Goal: Navigation & Orientation: Go to known website

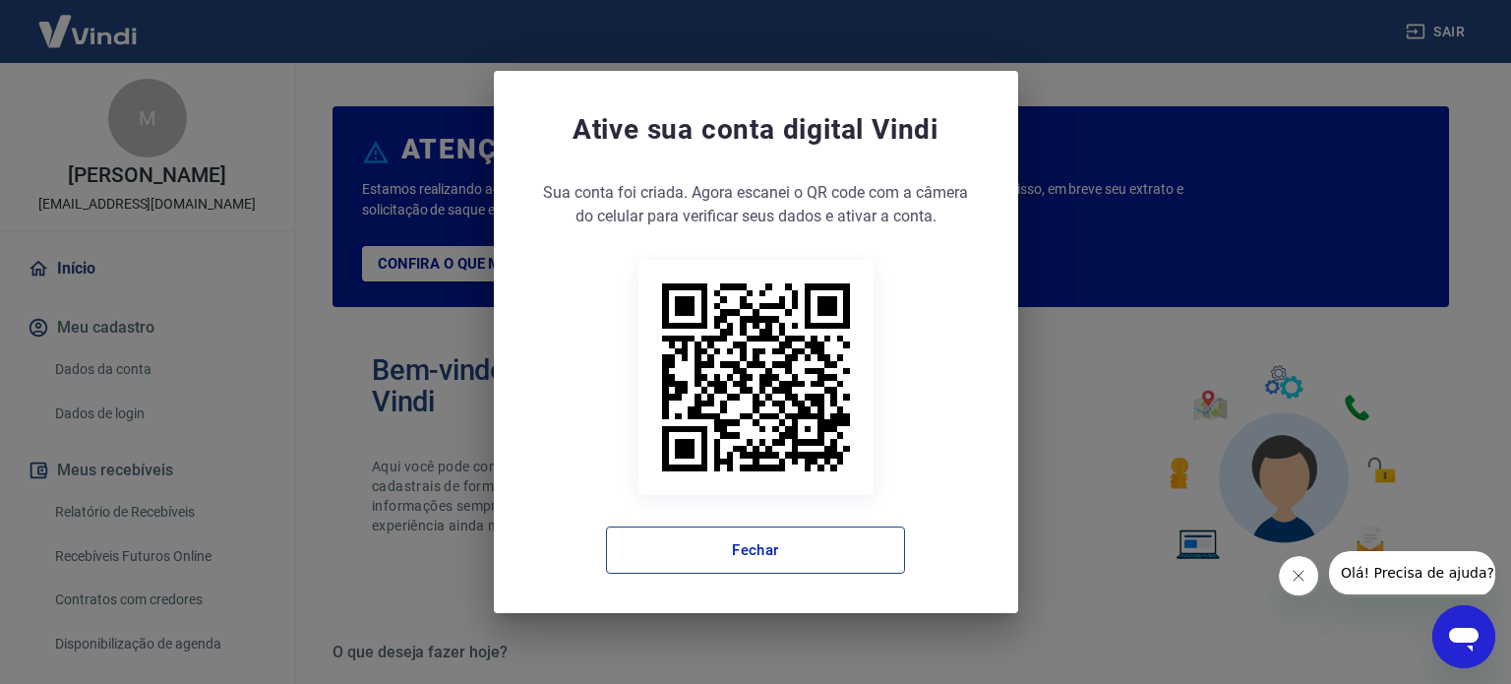
click at [633, 562] on button "Fechar" at bounding box center [755, 549] width 299 height 47
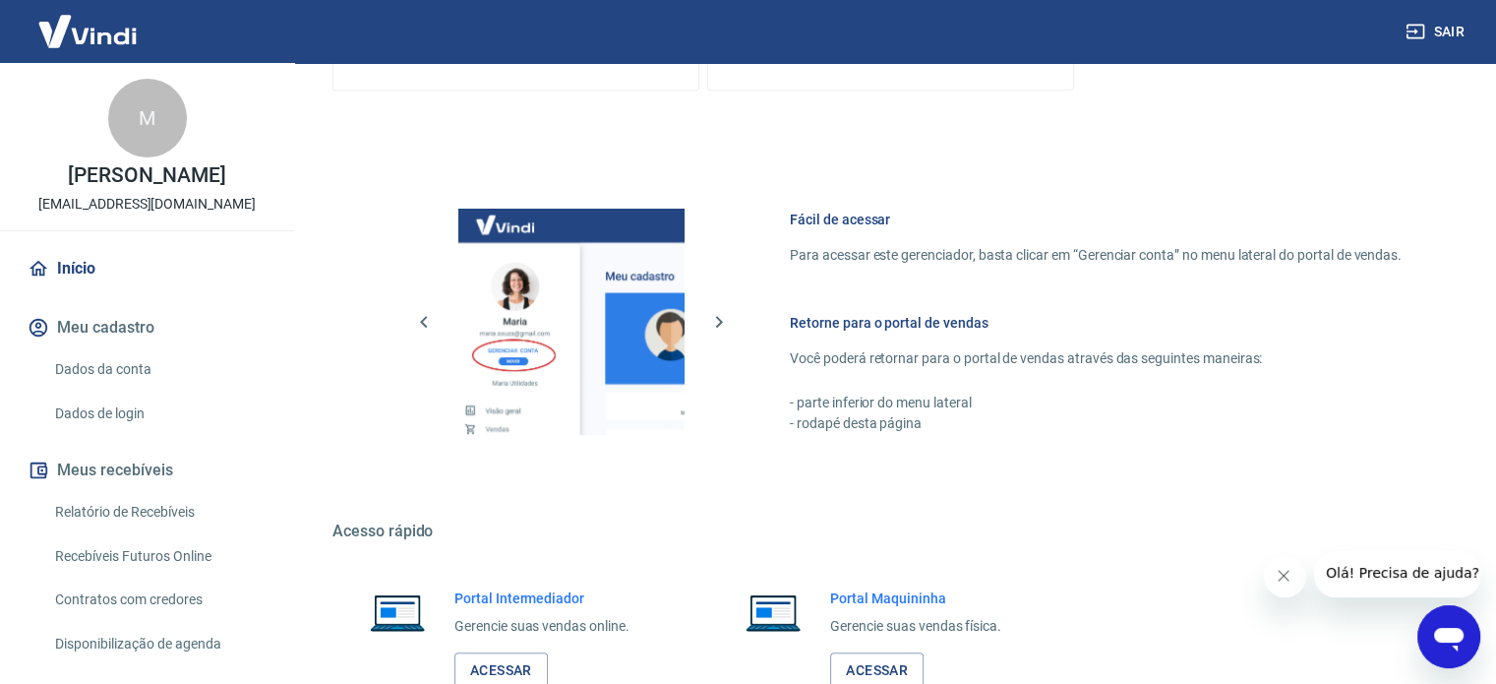
scroll to position [1074, 0]
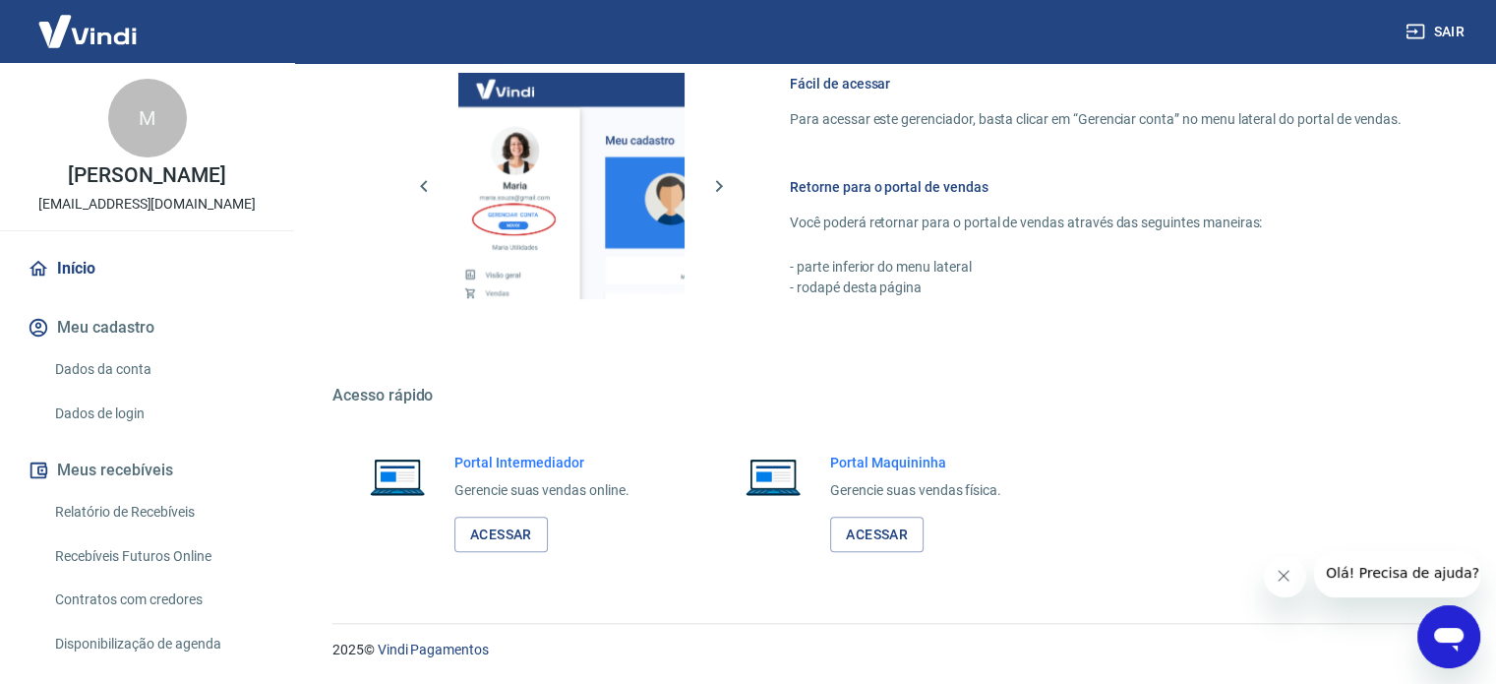
click at [494, 479] on div "Portal Intermediador Gerencie suas vendas online. Acessar" at bounding box center [541, 502] width 175 height 100
click at [491, 544] on link "Acessar" at bounding box center [500, 534] width 93 height 36
